Goal: Navigation & Orientation: Go to known website

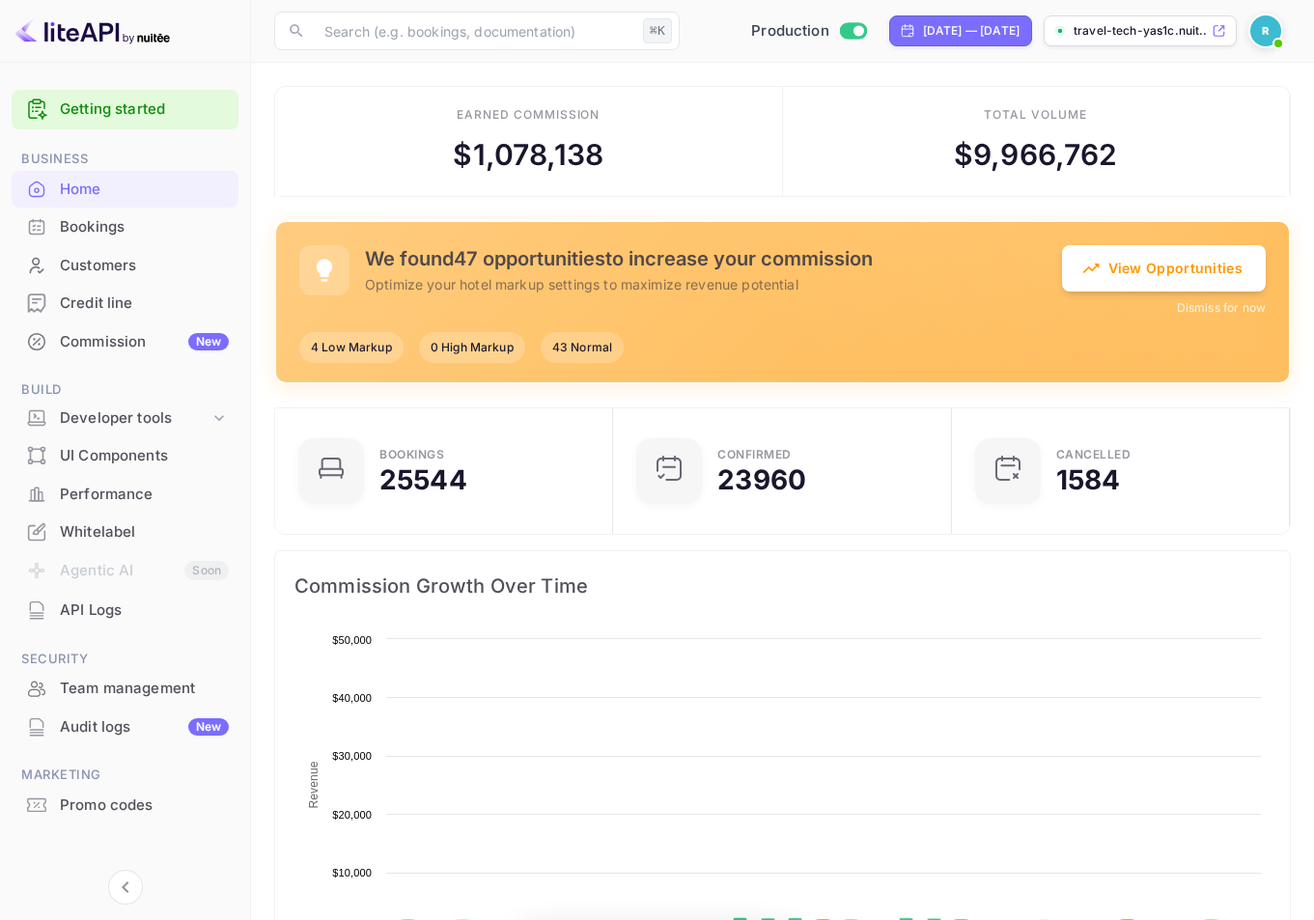
scroll to position [299, 312]
